Goal: Information Seeking & Learning: Learn about a topic

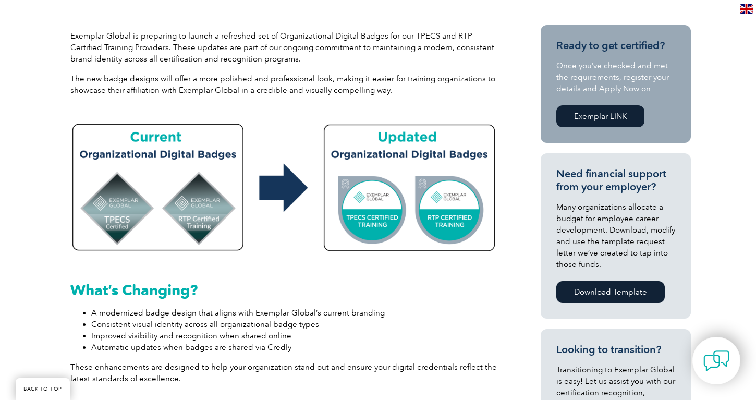
scroll to position [351, 0]
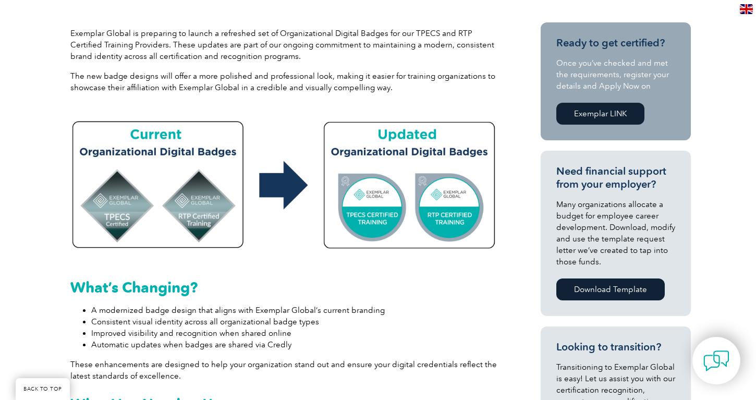
click at [455, 214] on img at bounding box center [283, 183] width 427 height 142
click at [446, 219] on img at bounding box center [283, 183] width 427 height 142
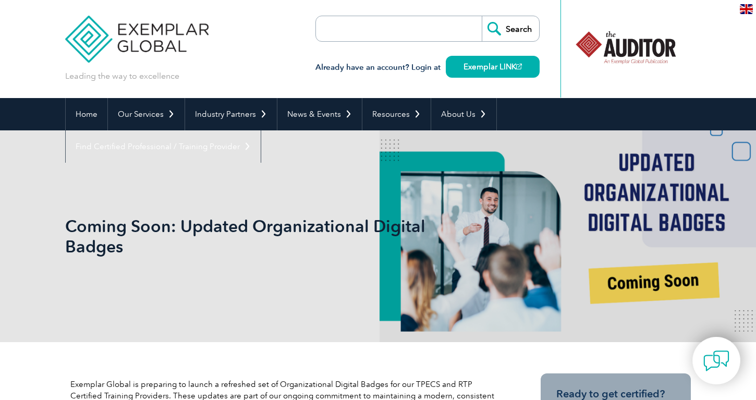
scroll to position [0, 0]
click at [746, 9] on img at bounding box center [746, 9] width 13 height 10
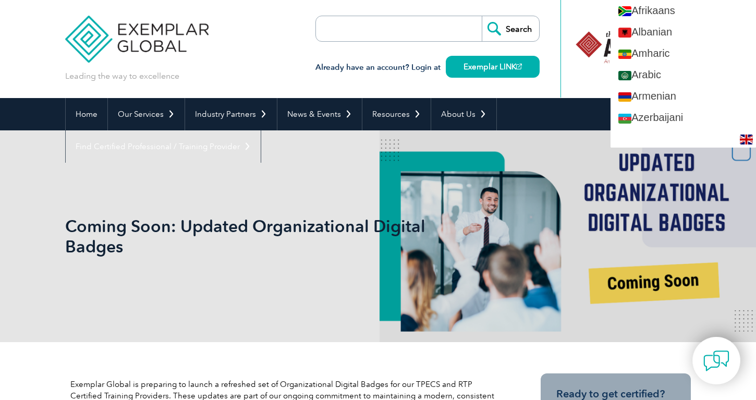
click at [562, 33] on div at bounding box center [567, 48] width 13 height 97
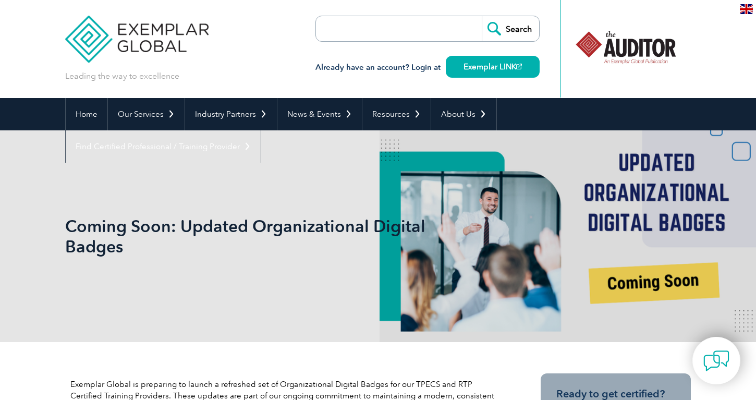
click at [630, 49] on div at bounding box center [626, 47] width 104 height 57
click at [88, 116] on link "Home" at bounding box center [87, 114] width 42 height 32
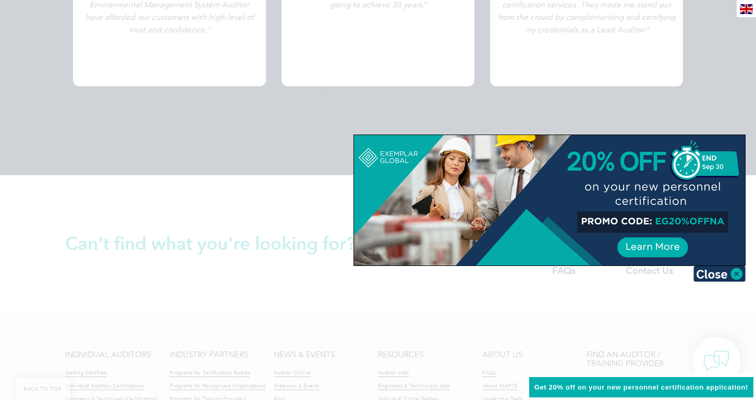
scroll to position [2277, 0]
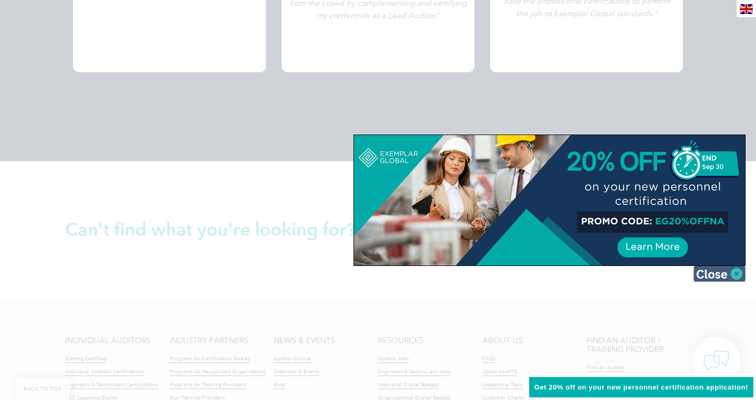
click at [734, 270] on img at bounding box center [719, 274] width 52 height 16
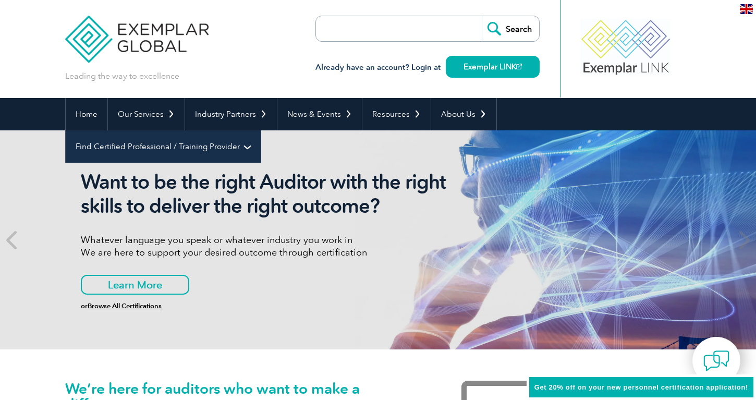
scroll to position [0, 0]
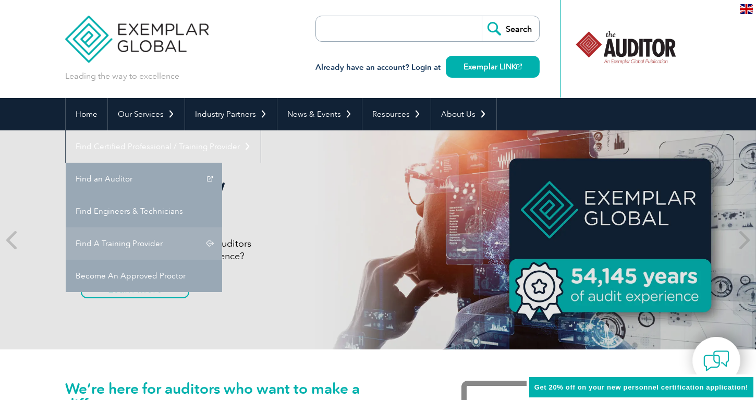
click at [222, 227] on link "Find A Training Provider" at bounding box center [144, 243] width 156 height 32
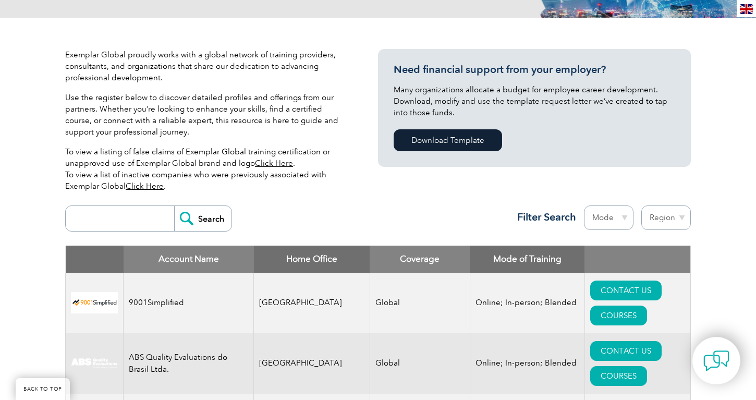
scroll to position [219, 0]
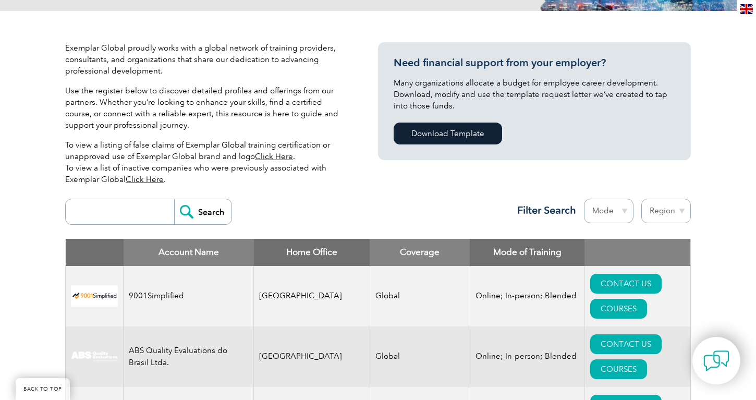
click at [137, 215] on input "search" at bounding box center [122, 211] width 103 height 25
type input "velocity 360"
click at [203, 212] on input "Search" at bounding box center [202, 211] width 57 height 25
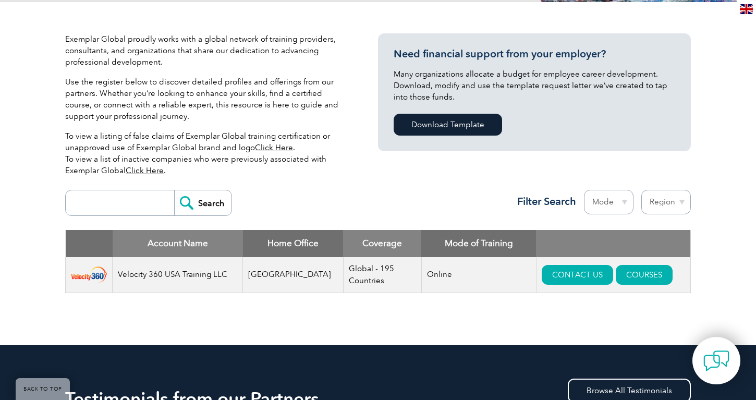
scroll to position [233, 0]
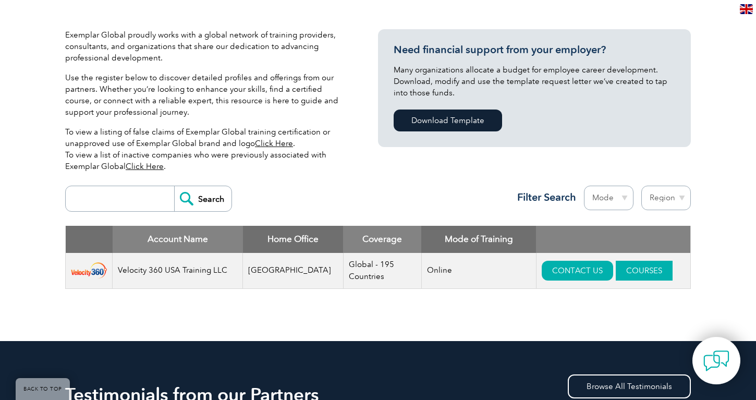
click at [639, 267] on link "COURSES" at bounding box center [644, 271] width 57 height 20
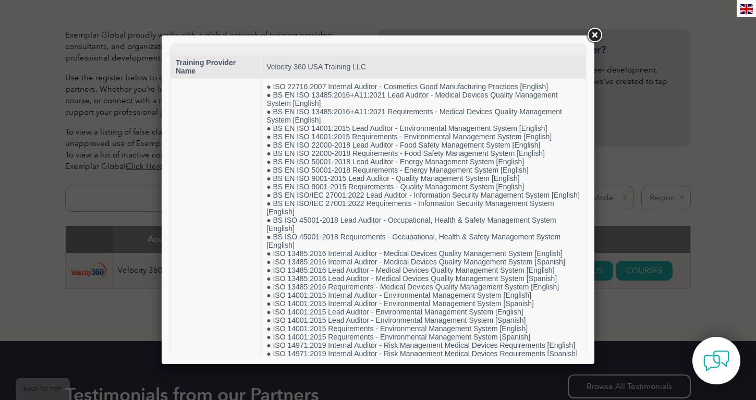
scroll to position [0, 0]
click at [595, 33] on link at bounding box center [594, 35] width 19 height 19
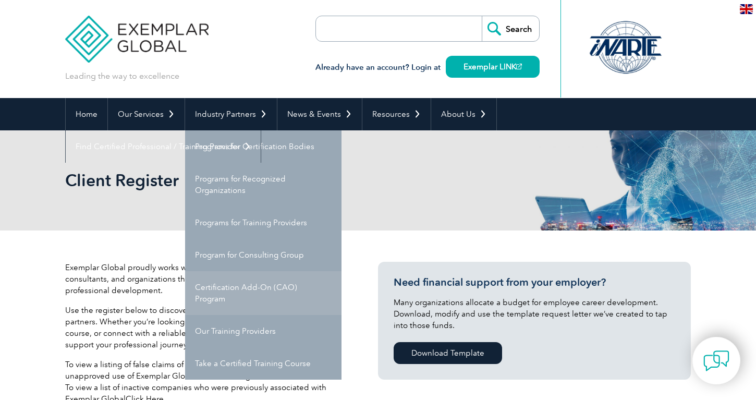
click at [216, 297] on link "Certification Add-On (CAO) Program" at bounding box center [263, 293] width 156 height 44
